Goal: Task Accomplishment & Management: Use online tool/utility

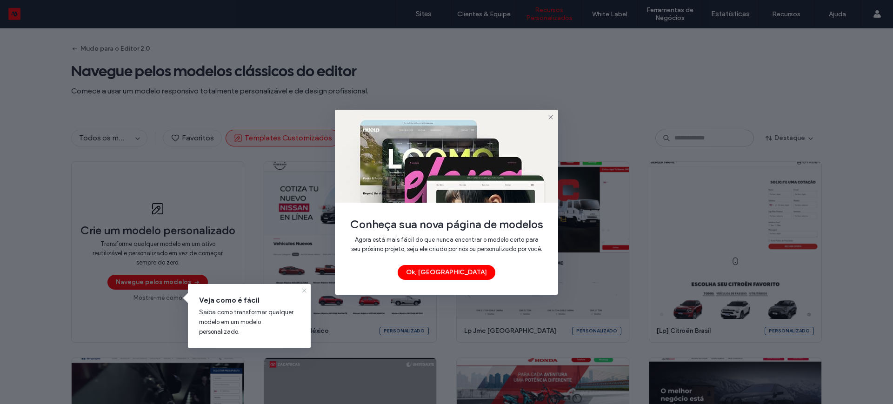
click at [304, 288] on icon at bounding box center [303, 290] width 7 height 7
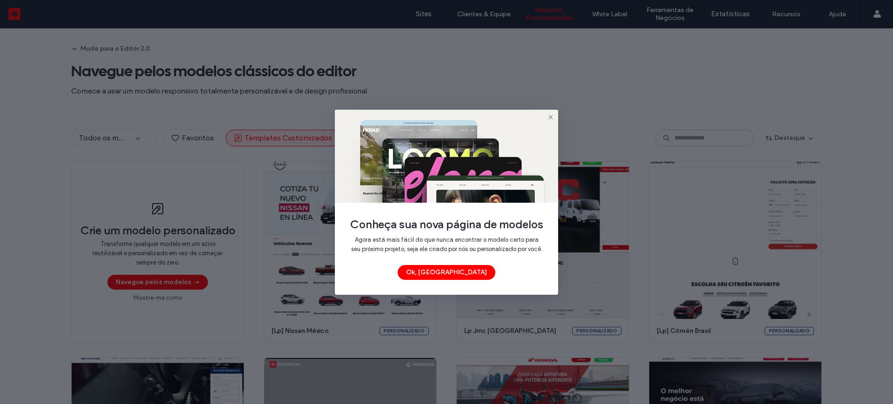
click at [550, 113] on icon at bounding box center [550, 116] width 7 height 7
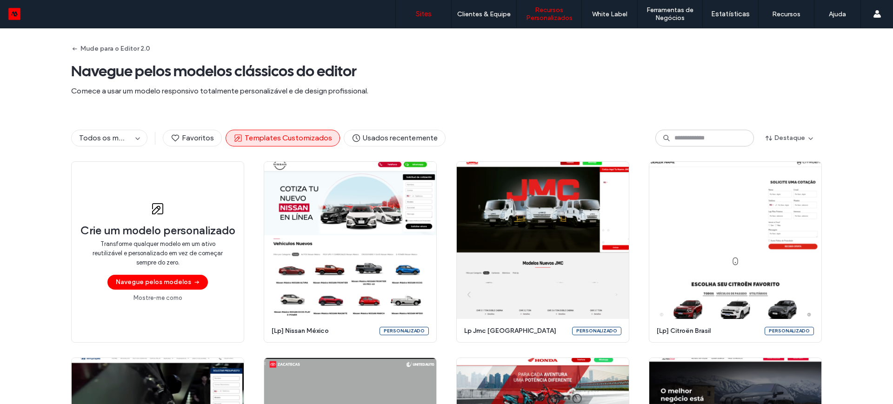
click at [416, 13] on label "Sites" at bounding box center [424, 14] width 16 height 8
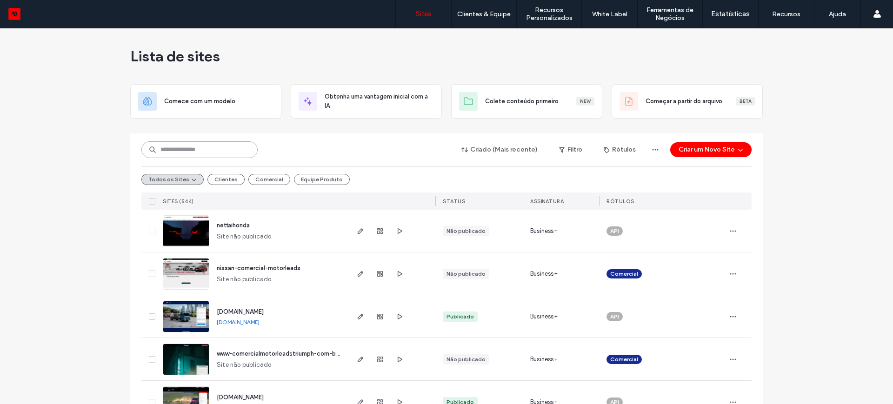
click at [178, 150] on input at bounding box center [199, 149] width 116 height 17
paste input "********"
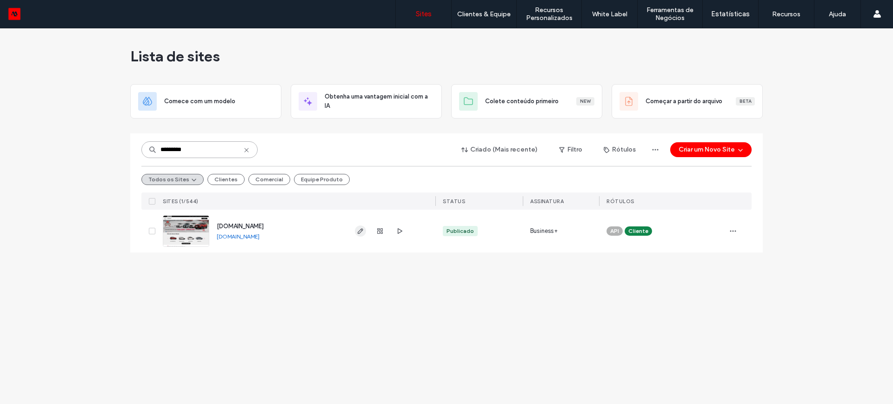
type input "********"
click at [357, 234] on icon "button" at bounding box center [360, 230] width 7 height 7
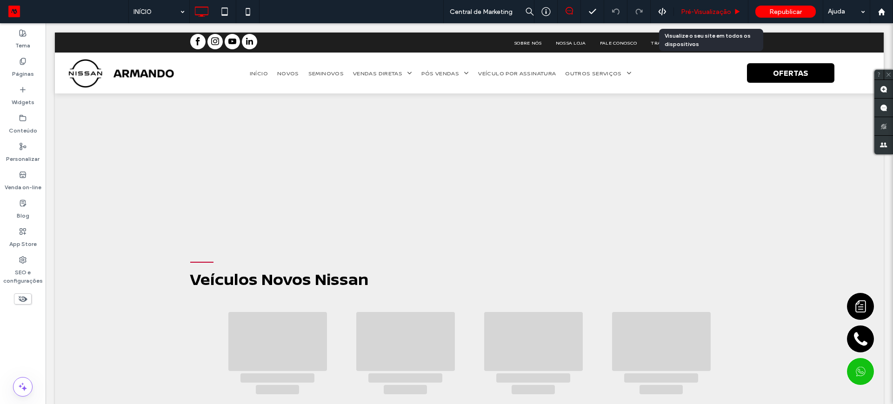
click at [690, 14] on span "Pré-Visualizaçāo" at bounding box center [706, 12] width 50 height 8
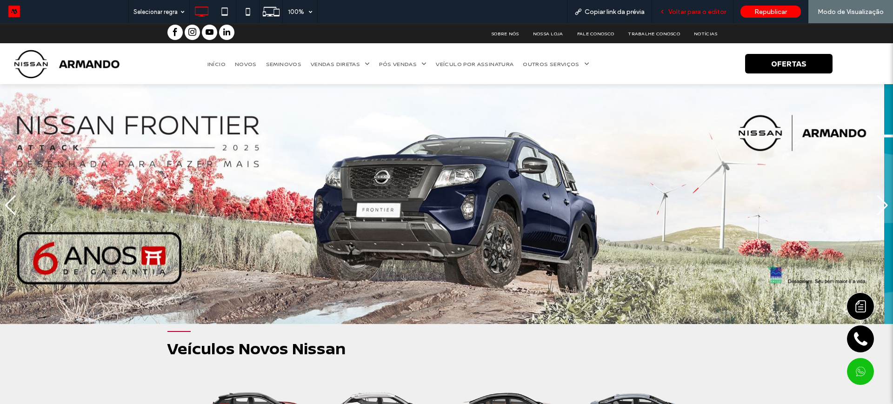
click at [679, 9] on span "Voltar para o editor" at bounding box center [697, 12] width 58 height 8
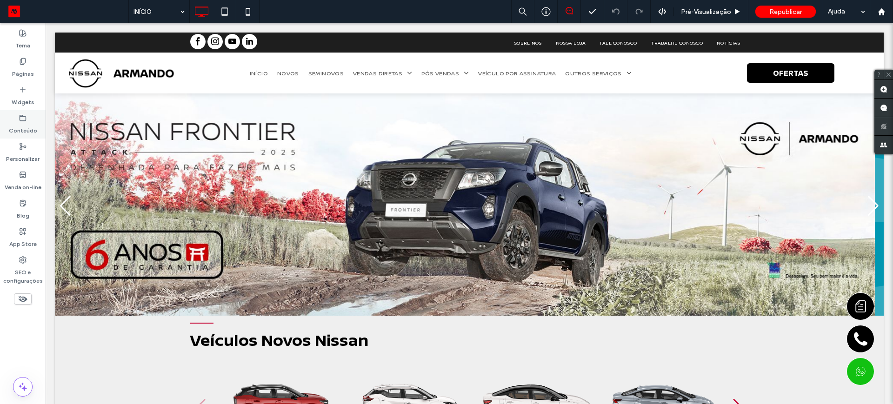
click at [19, 120] on icon at bounding box center [22, 117] width 7 height 7
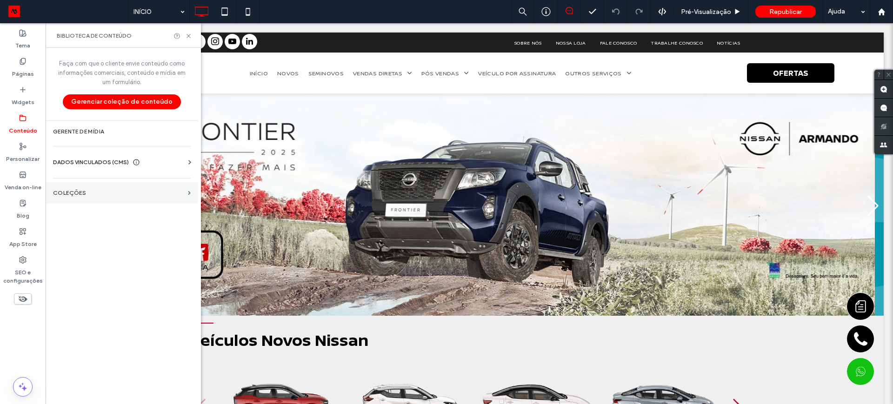
click at [95, 191] on label "COLEÇÕES" at bounding box center [118, 193] width 131 height 7
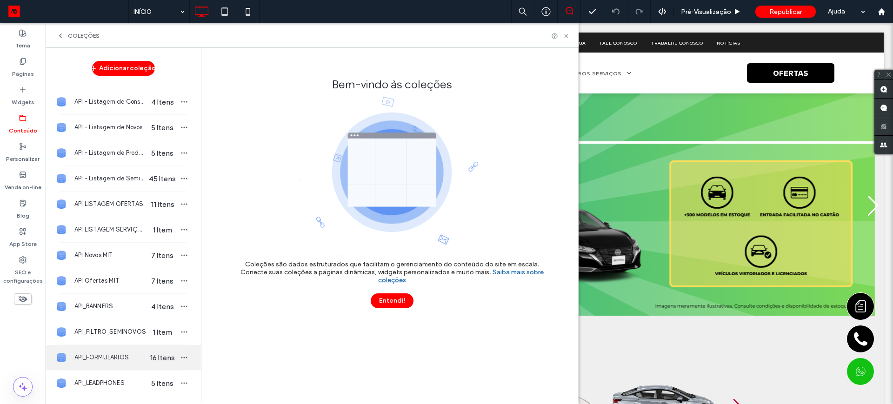
click at [107, 355] on span "API_FORMULARIOS" at bounding box center [110, 357] width 72 height 9
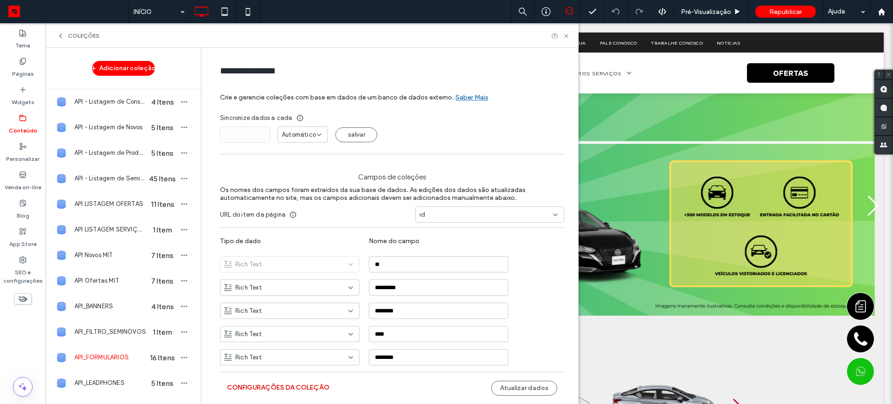
click at [258, 385] on button "Configurações da coleção" at bounding box center [278, 387] width 102 height 15
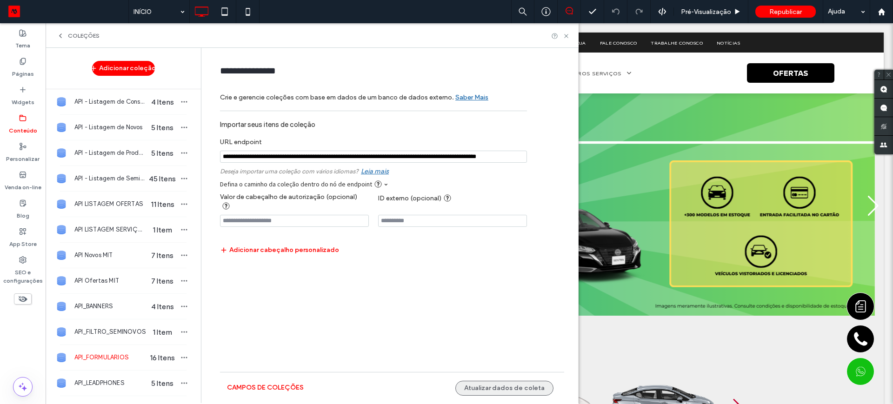
click at [492, 389] on button "Atualizar dados de coleta" at bounding box center [504, 388] width 98 height 15
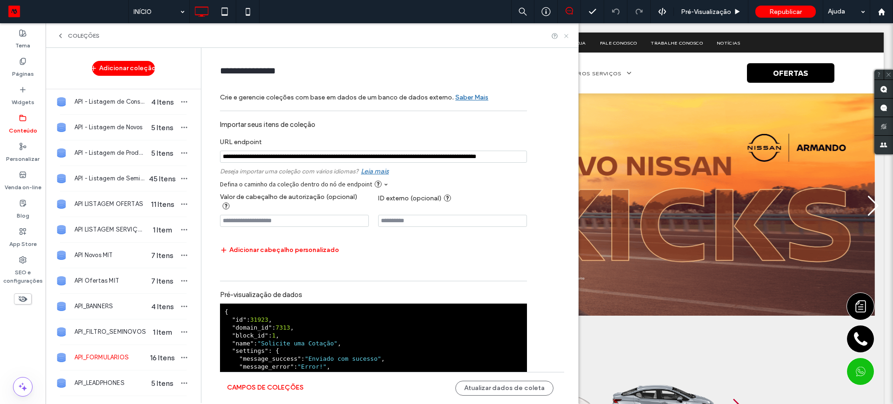
click at [565, 36] on use at bounding box center [566, 36] width 4 height 4
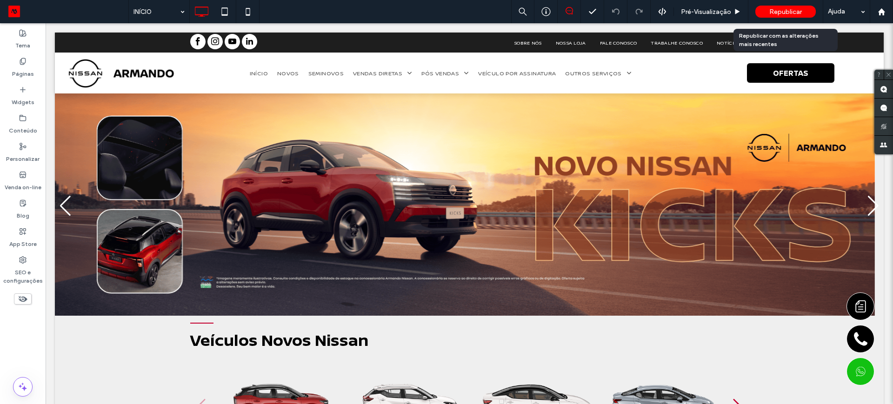
click at [782, 9] on span "Republicar" at bounding box center [785, 12] width 33 height 8
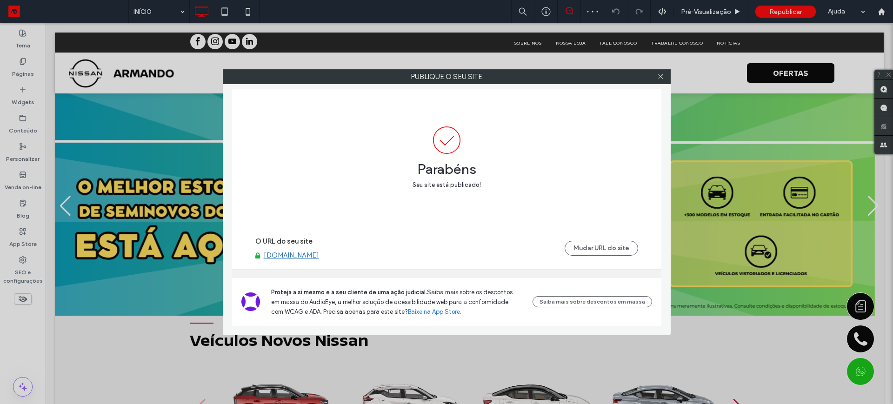
click at [295, 255] on link "[DOMAIN_NAME]" at bounding box center [291, 255] width 55 height 8
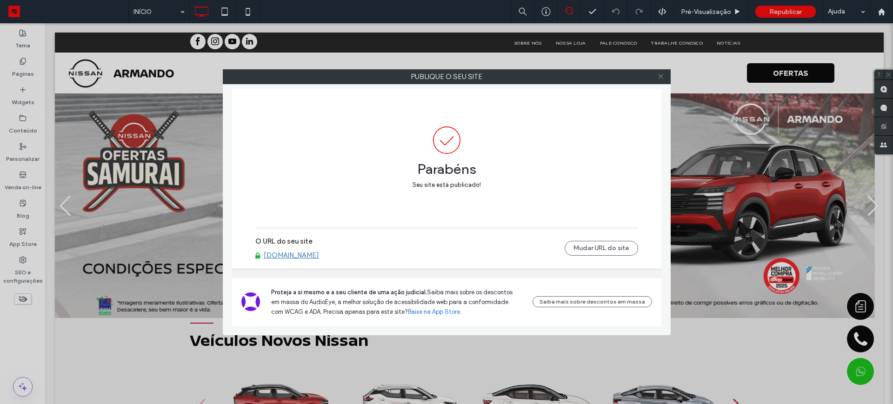
click at [663, 73] on icon at bounding box center [660, 76] width 7 height 7
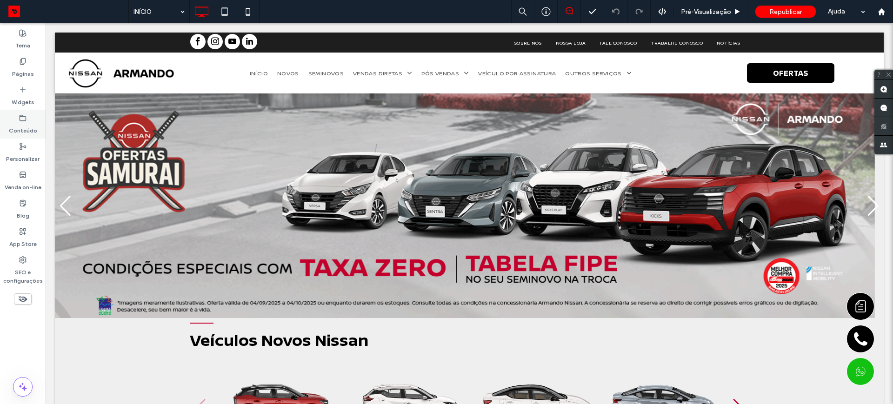
click at [20, 134] on label "Conteúdo" at bounding box center [23, 128] width 28 height 13
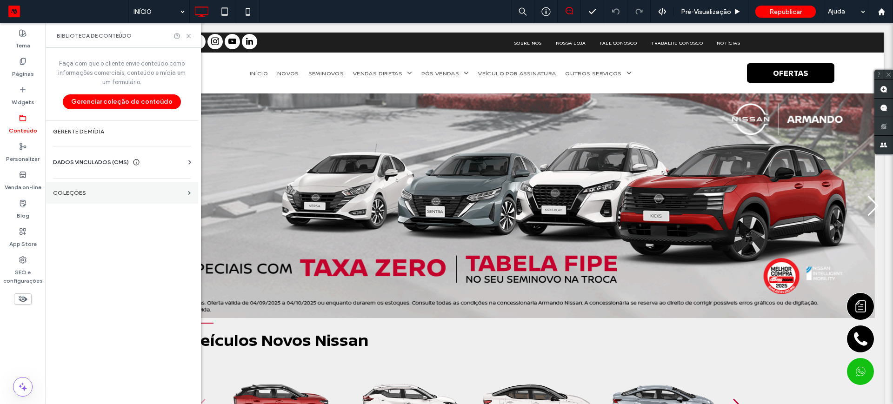
click at [76, 195] on label "COLEÇÕES" at bounding box center [118, 193] width 131 height 7
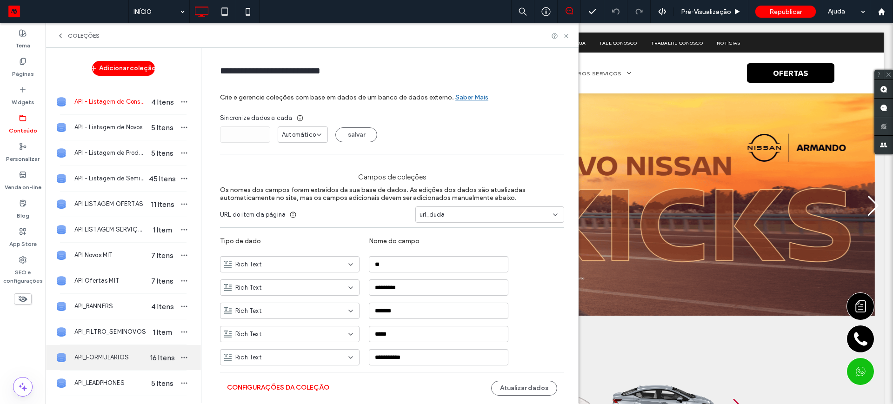
click at [100, 356] on span "API_FORMULARIOS" at bounding box center [110, 357] width 72 height 9
type input "**********"
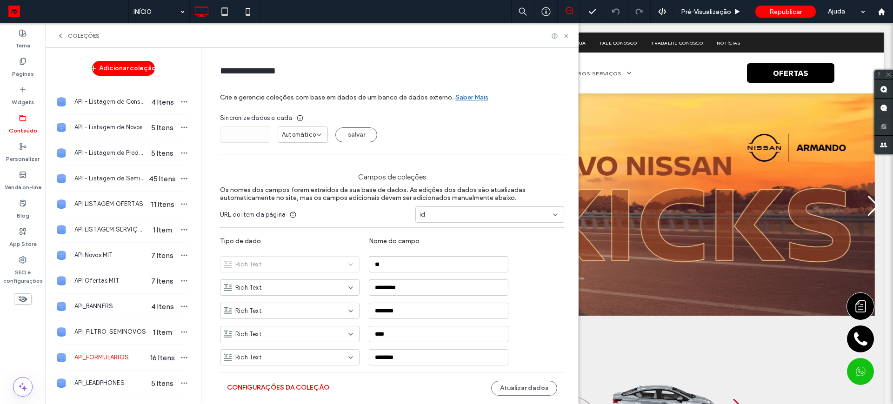
click at [257, 386] on button "Configurações da coleção" at bounding box center [278, 387] width 102 height 15
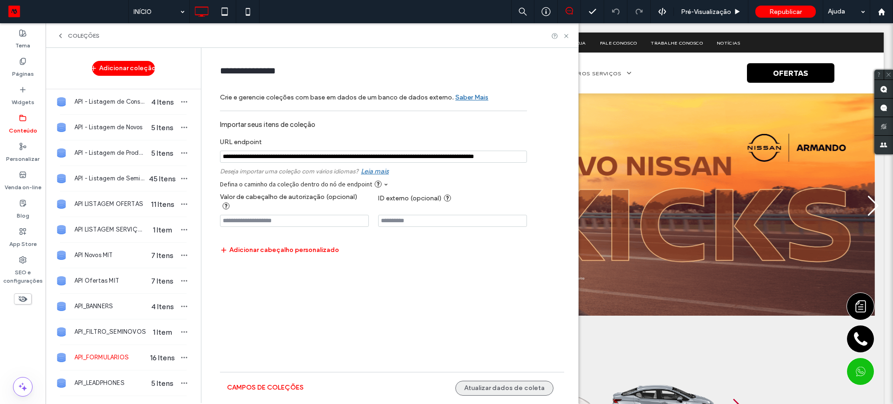
click at [509, 389] on button "Atualizar dados de coleta" at bounding box center [504, 388] width 98 height 15
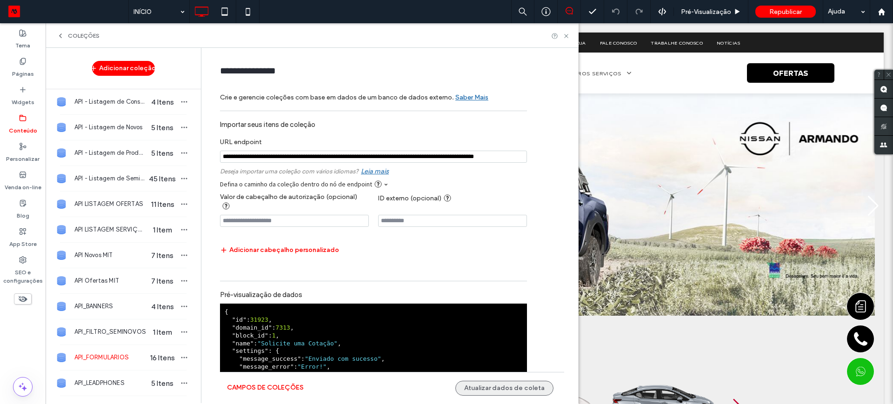
click at [472, 390] on button "Atualizar dados de coleta" at bounding box center [504, 388] width 98 height 15
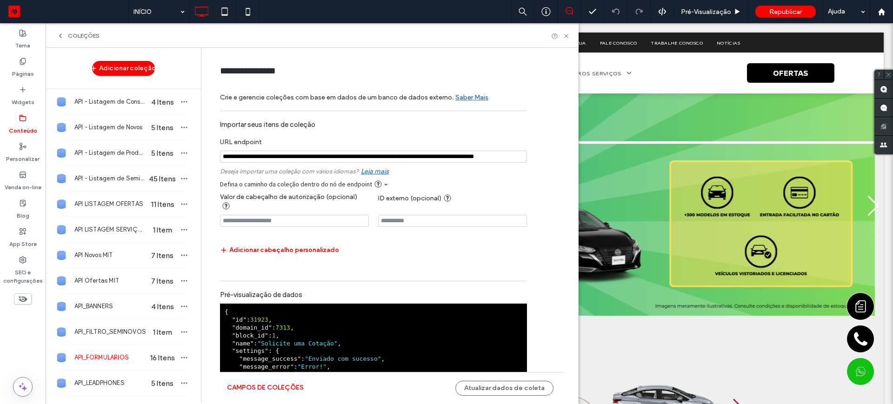
click at [565, 41] on div "COLEÇÕES" at bounding box center [312, 35] width 533 height 25
click at [696, 12] on span "Pré-Visualizaçāo" at bounding box center [706, 12] width 50 height 8
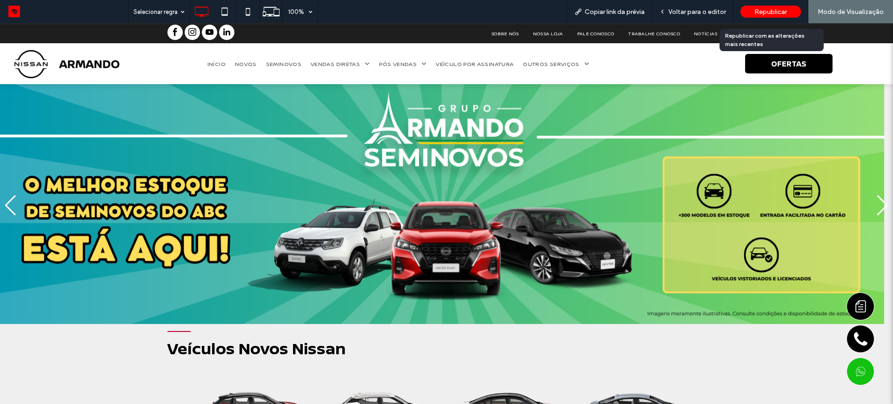
click at [774, 11] on span "Republicar" at bounding box center [770, 12] width 33 height 8
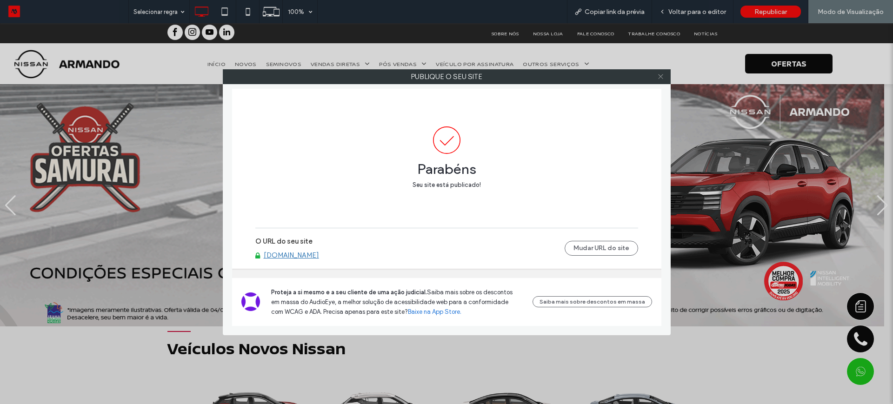
click at [665, 73] on div at bounding box center [661, 77] width 14 height 14
click at [663, 73] on icon at bounding box center [660, 76] width 7 height 7
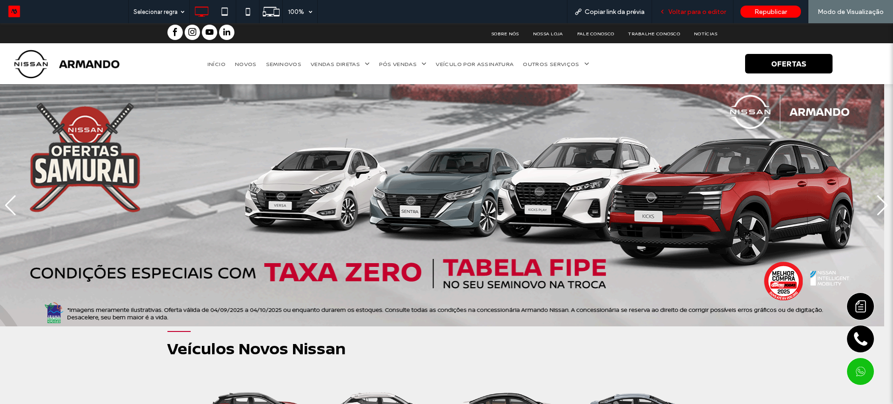
drag, startPoint x: 693, startPoint y: 8, endPoint x: 794, endPoint y: 201, distance: 217.8
click at [693, 8] on span "Voltar para o editor" at bounding box center [697, 12] width 58 height 8
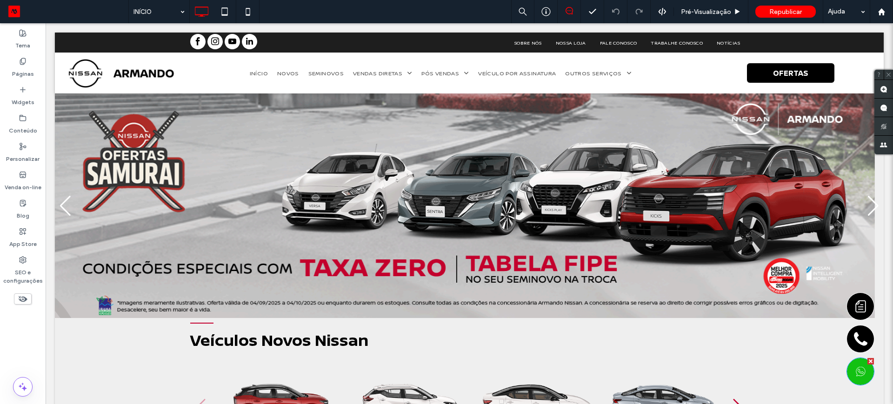
click at [854, 369] on icon at bounding box center [860, 371] width 13 height 27
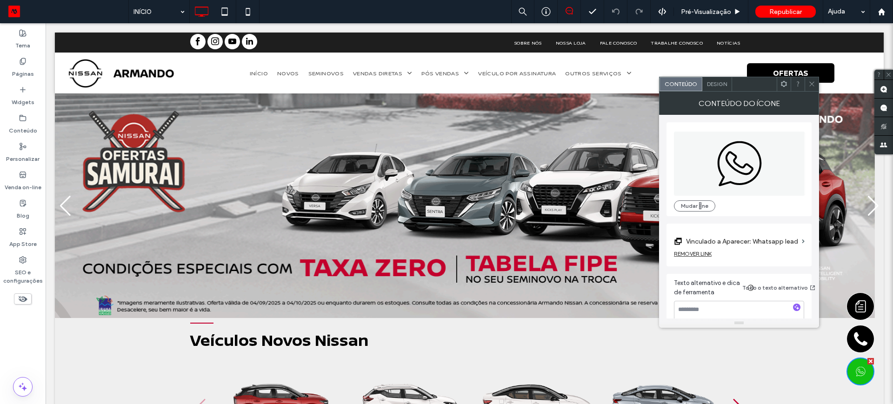
scroll to position [17, 0]
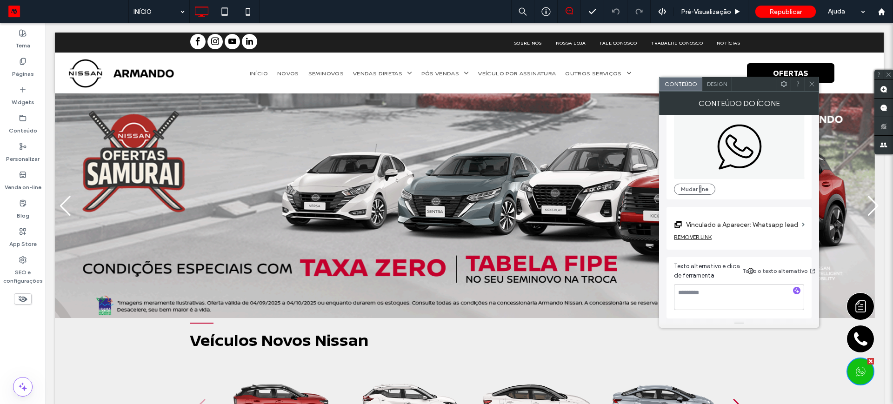
click at [679, 88] on div "Conteúdo" at bounding box center [680, 84] width 43 height 14
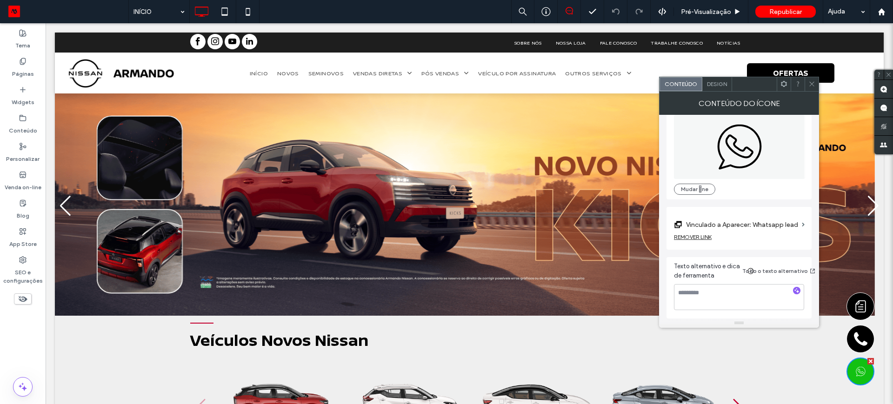
click at [729, 222] on label "Vinculado a Aparecer: Whatsapp lead" at bounding box center [742, 224] width 112 height 17
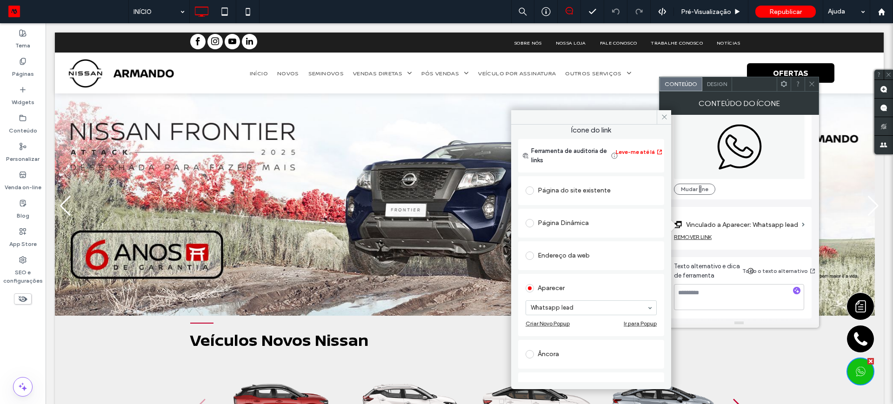
scroll to position [0, 0]
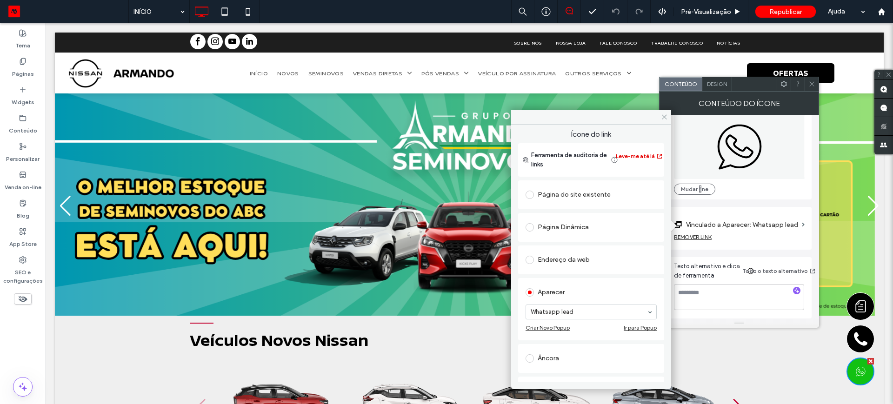
click at [625, 155] on button "Leve-me até lá" at bounding box center [639, 156] width 42 height 11
